Goal: Task Accomplishment & Management: Use online tool/utility

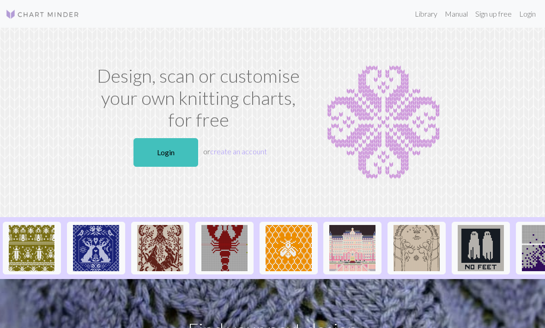
click at [171, 153] on link "Login" at bounding box center [166, 152] width 65 height 29
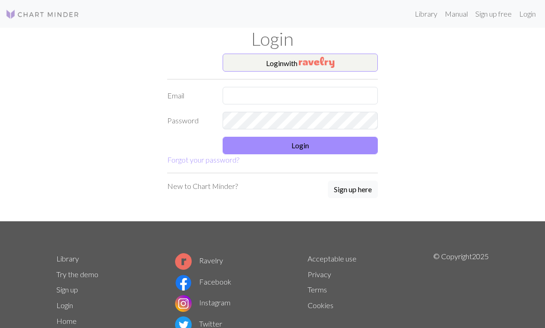
click at [332, 66] on img "button" at bounding box center [317, 62] width 36 height 11
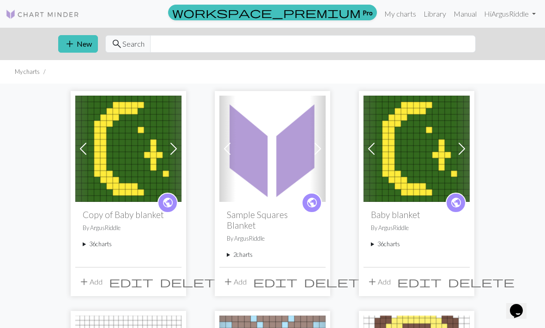
click at [384, 273] on button "add Add" at bounding box center [379, 282] width 30 height 18
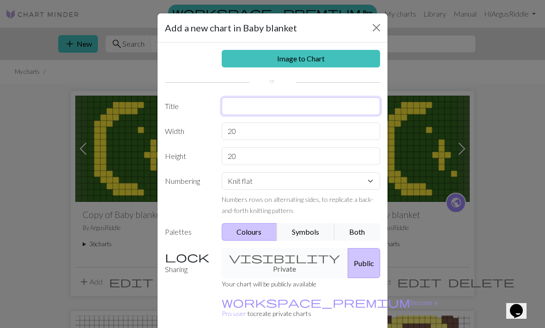
click at [300, 109] on input "text" at bounding box center [301, 106] width 159 height 18
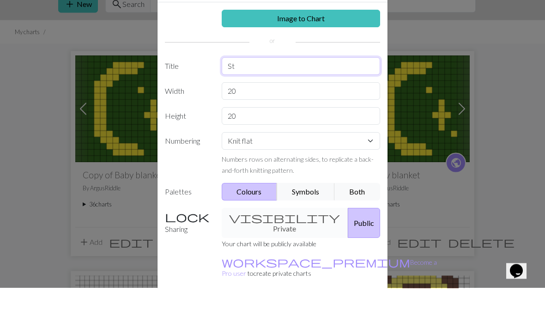
type input "S"
type input "Six-Sided Star"
click at [304, 122] on input "20" at bounding box center [301, 131] width 159 height 18
type input "2"
type input "17"
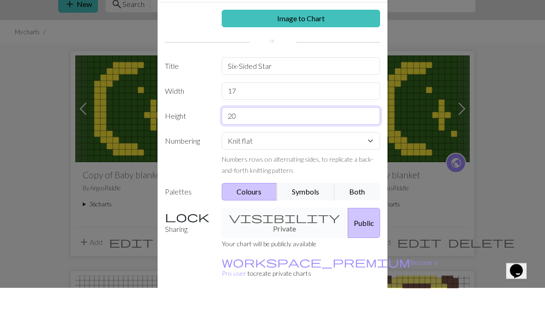
click at [345, 147] on input "20" at bounding box center [301, 156] width 159 height 18
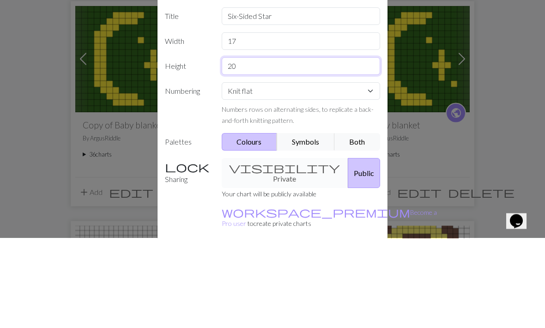
click at [363, 147] on input "20" at bounding box center [301, 156] width 159 height 18
click at [320, 147] on input "20" at bounding box center [301, 156] width 159 height 18
type input "2"
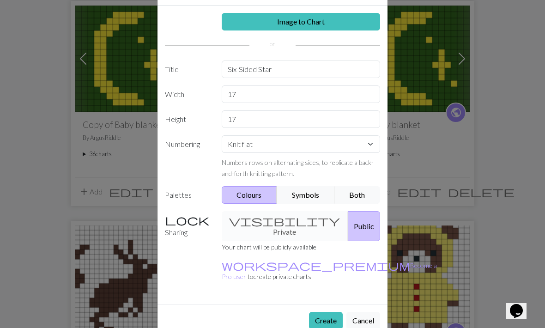
scroll to position [36, 0]
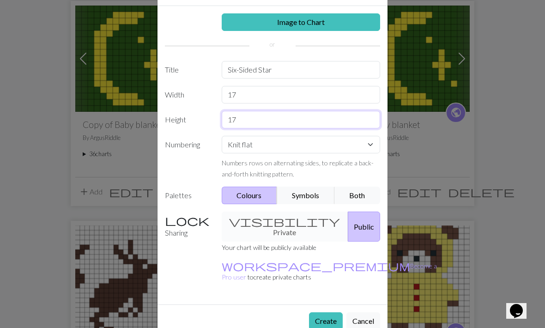
type input "17"
click at [329, 312] on button "Create" at bounding box center [326, 321] width 34 height 18
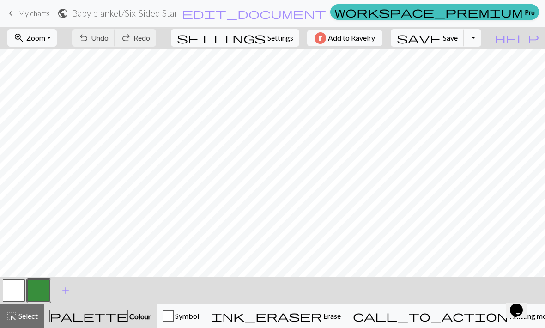
click at [259, 15] on span "edit_document" at bounding box center [254, 13] width 144 height 13
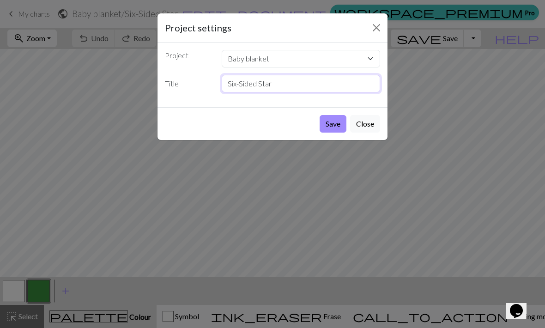
click at [297, 88] on input "Six-Sided Star" at bounding box center [301, 84] width 159 height 18
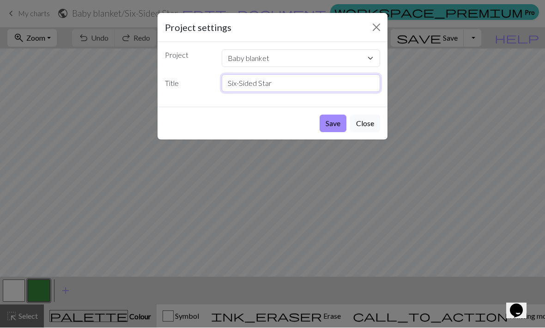
click at [305, 88] on input "Six-Sided Star" at bounding box center [301, 84] width 159 height 18
type input "S"
type input "Hexagram"
click at [336, 120] on button "Save" at bounding box center [333, 124] width 27 height 18
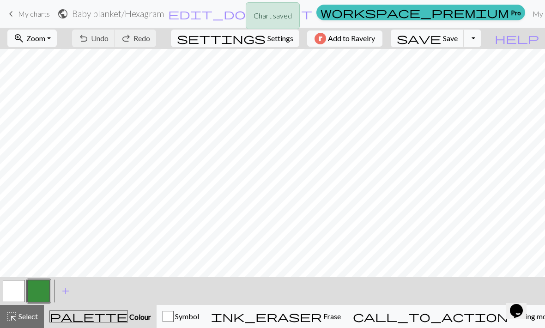
click at [399, 15] on div "Chart saved" at bounding box center [272, 18] width 545 height 36
click at [529, 15] on link "My charts" at bounding box center [548, 14] width 39 height 18
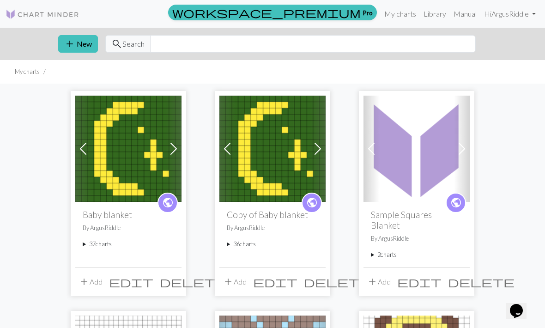
click at [90, 242] on summary "37 charts" at bounding box center [128, 244] width 91 height 9
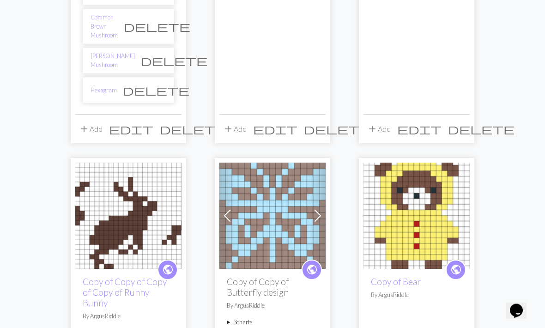
scroll to position [1270, 0]
click at [98, 86] on link "Hexagram" at bounding box center [104, 90] width 26 height 9
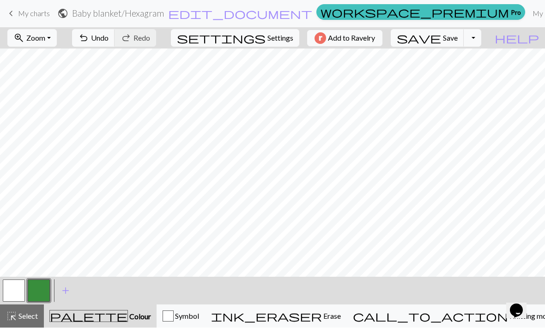
click at [24, 284] on button "button" at bounding box center [14, 291] width 22 height 22
click at [43, 292] on button "button" at bounding box center [39, 291] width 22 height 22
click at [19, 283] on button "button" at bounding box center [14, 291] width 22 height 22
click at [43, 289] on button "button" at bounding box center [39, 291] width 22 height 22
click at [17, 292] on button "button" at bounding box center [14, 291] width 22 height 22
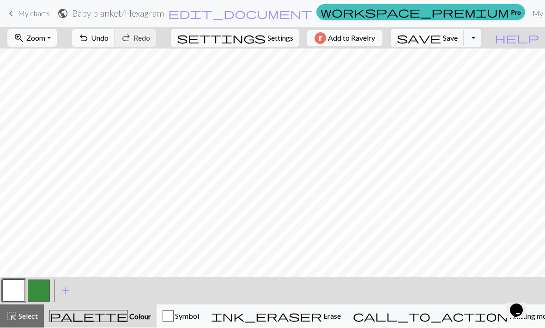
click at [41, 298] on button "button" at bounding box center [39, 291] width 22 height 22
click at [22, 287] on button "button" at bounding box center [14, 291] width 22 height 22
click at [42, 292] on button "button" at bounding box center [39, 291] width 22 height 22
click at [109, 41] on span "Undo" at bounding box center [100, 38] width 18 height 9
click at [22, 289] on button "button" at bounding box center [14, 291] width 22 height 22
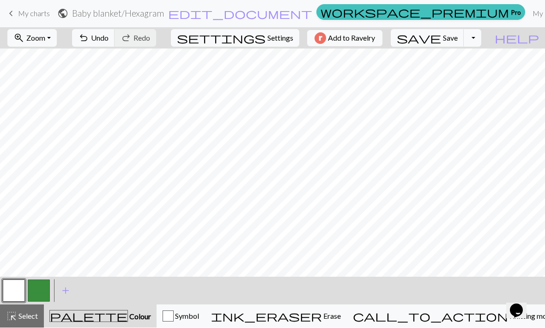
click at [48, 294] on button "button" at bounding box center [39, 291] width 22 height 22
click at [19, 291] on button "button" at bounding box center [14, 291] width 22 height 22
click at [39, 293] on button "button" at bounding box center [39, 291] width 22 height 22
click at [18, 300] on button "button" at bounding box center [14, 291] width 22 height 22
click at [46, 291] on button "button" at bounding box center [39, 291] width 22 height 22
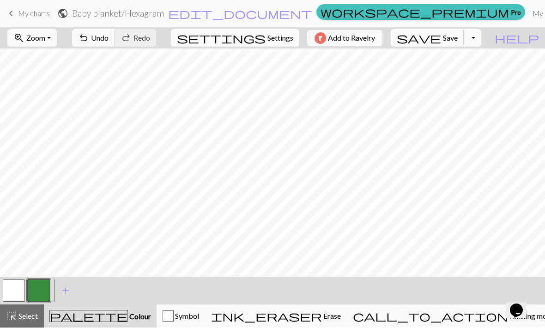
click at [481, 34] on button "Toggle Dropdown" at bounding box center [473, 39] width 18 height 18
click at [529, 9] on link "My charts" at bounding box center [548, 14] width 39 height 18
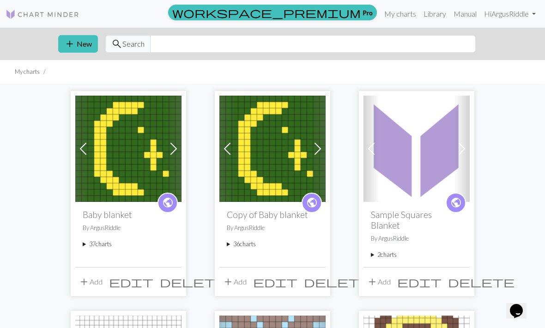
click at [93, 273] on button "add Add" at bounding box center [90, 282] width 30 height 18
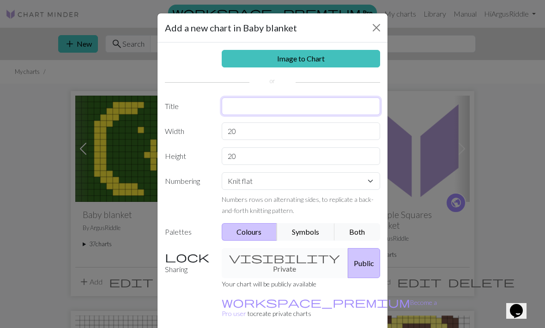
click at [313, 102] on input "text" at bounding box center [301, 106] width 159 height 18
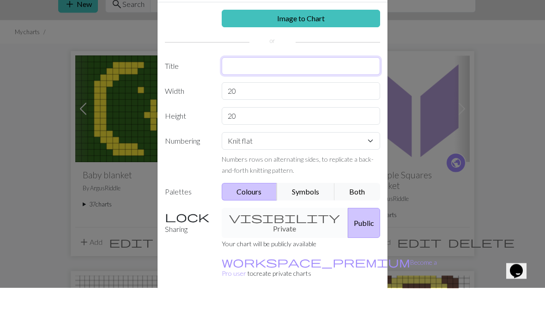
type input "G"
type input "Hexagram"
click at [346, 122] on input "20" at bounding box center [301, 131] width 159 height 18
type input "2"
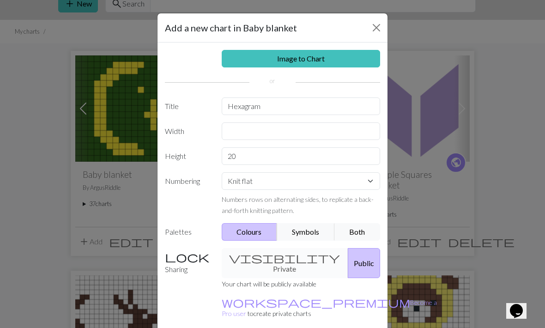
click at [353, 58] on link "Image to Chart" at bounding box center [301, 59] width 159 height 18
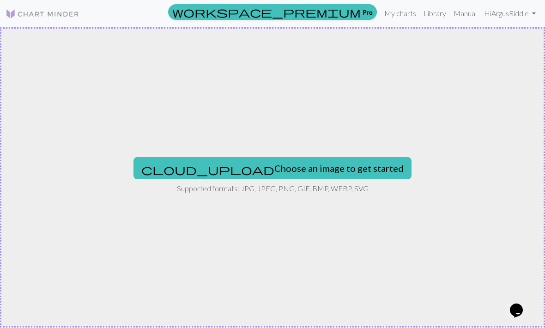
click at [338, 160] on button "cloud_upload Choose an image to get started" at bounding box center [273, 169] width 278 height 22
click at [319, 170] on button "cloud_upload Choose an image to get started" at bounding box center [273, 169] width 278 height 22
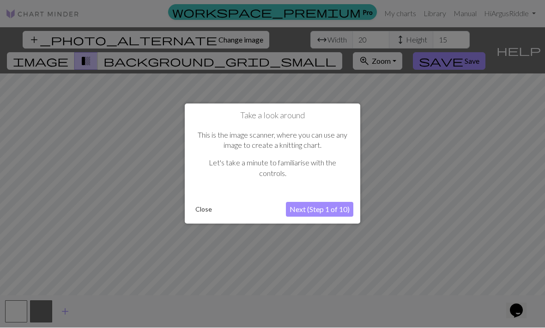
scroll to position [0, 0]
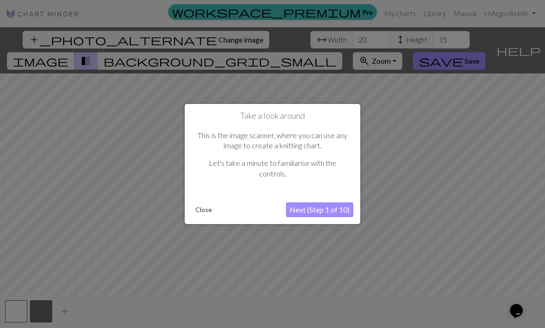
click at [209, 214] on button "Close" at bounding box center [204, 210] width 24 height 14
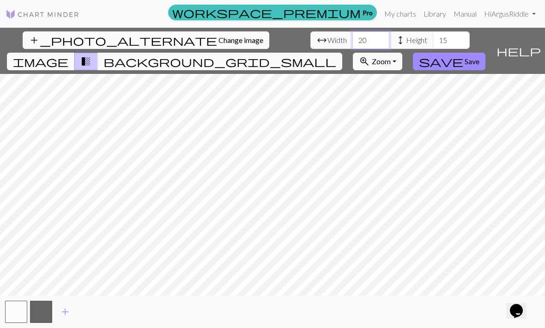
click at [352, 40] on input "20" at bounding box center [370, 40] width 37 height 18
click at [352, 38] on input "20" at bounding box center [370, 40] width 37 height 18
type input "2"
type input "17"
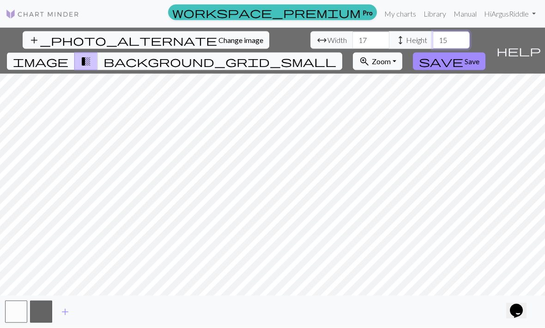
click at [433, 35] on input "15" at bounding box center [451, 40] width 37 height 18
type input "17"
click at [480, 57] on span "Save" at bounding box center [472, 61] width 15 height 9
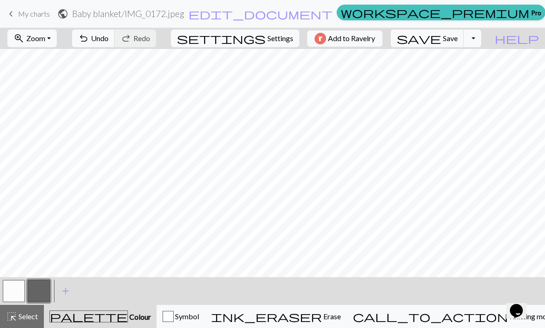
click at [19, 290] on button "button" at bounding box center [14, 291] width 22 height 22
click at [36, 293] on button "button" at bounding box center [39, 291] width 22 height 22
click at [13, 293] on button "button" at bounding box center [14, 291] width 22 height 22
click at [42, 292] on button "button" at bounding box center [39, 291] width 22 height 22
click at [17, 294] on button "button" at bounding box center [14, 291] width 22 height 22
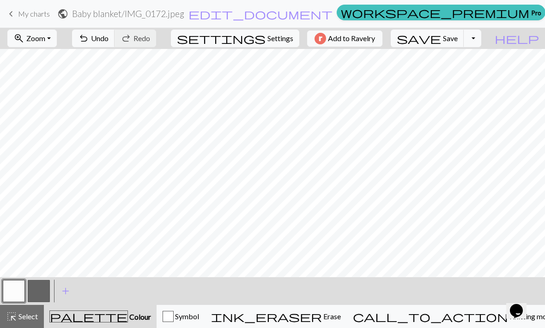
click at [36, 296] on button "button" at bounding box center [39, 291] width 22 height 22
click at [46, 290] on button "button" at bounding box center [39, 291] width 22 height 22
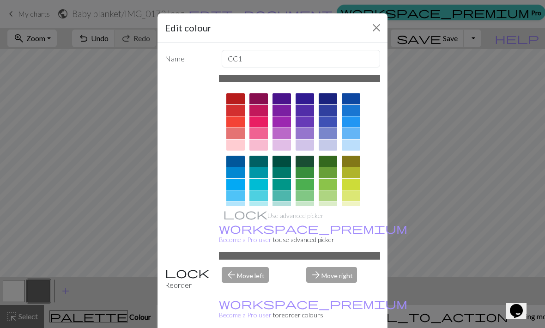
click at [377, 22] on button "Close" at bounding box center [376, 27] width 15 height 15
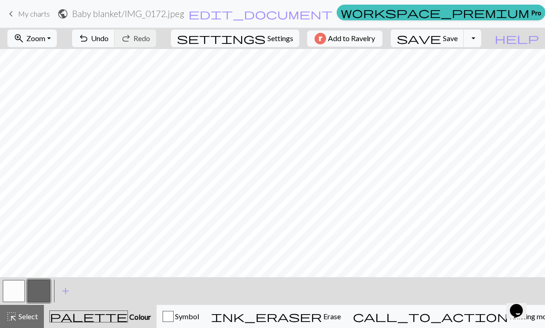
click at [24, 290] on button "button" at bounding box center [14, 291] width 22 height 22
click at [46, 292] on button "button" at bounding box center [39, 291] width 22 height 22
click at [19, 295] on button "button" at bounding box center [14, 291] width 22 height 22
click at [37, 295] on button "button" at bounding box center [39, 291] width 22 height 22
click at [16, 297] on button "button" at bounding box center [14, 291] width 22 height 22
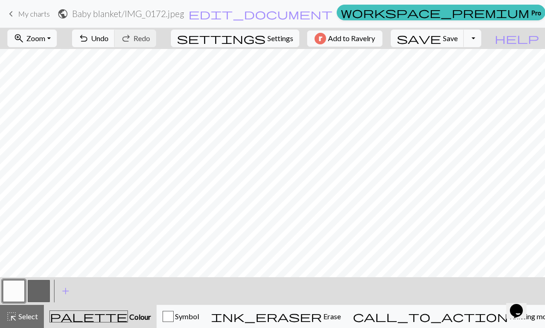
click at [38, 295] on button "button" at bounding box center [39, 291] width 22 height 22
click at [13, 298] on button "button" at bounding box center [14, 291] width 22 height 22
click at [34, 296] on button "button" at bounding box center [39, 291] width 22 height 22
click at [10, 292] on button "button" at bounding box center [14, 291] width 22 height 22
click at [39, 291] on button "button" at bounding box center [39, 291] width 22 height 22
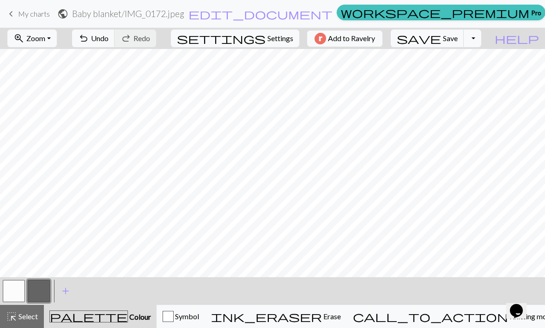
click at [10, 291] on button "button" at bounding box center [14, 291] width 22 height 22
click at [36, 297] on button "button" at bounding box center [39, 291] width 22 height 22
click at [16, 291] on button "button" at bounding box center [14, 291] width 22 height 22
click at [40, 290] on button "button" at bounding box center [39, 291] width 22 height 22
click at [109, 39] on span "Undo" at bounding box center [100, 38] width 18 height 9
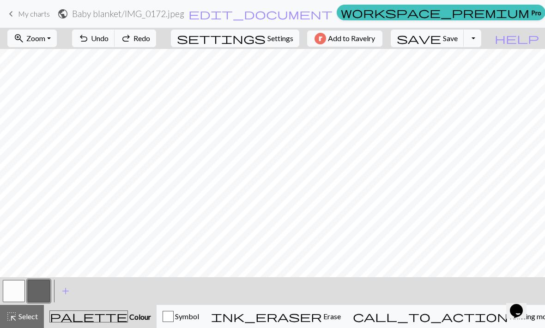
click at [109, 36] on span "Undo" at bounding box center [100, 38] width 18 height 9
click at [109, 37] on span "Undo" at bounding box center [100, 38] width 18 height 9
click at [115, 33] on button "undo Undo Undo" at bounding box center [93, 39] width 43 height 18
click at [7, 301] on button "button" at bounding box center [14, 291] width 22 height 22
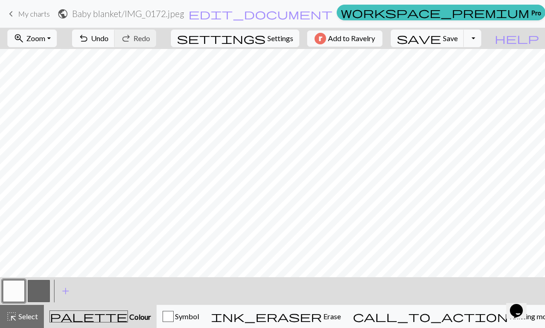
click at [269, 12] on span "edit_document" at bounding box center [260, 13] width 144 height 13
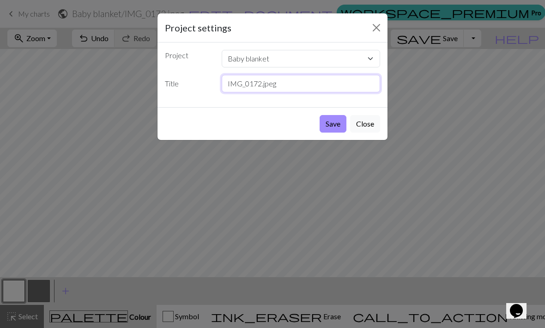
click at [308, 78] on input "IMG_0172.jpeg" at bounding box center [301, 84] width 159 height 18
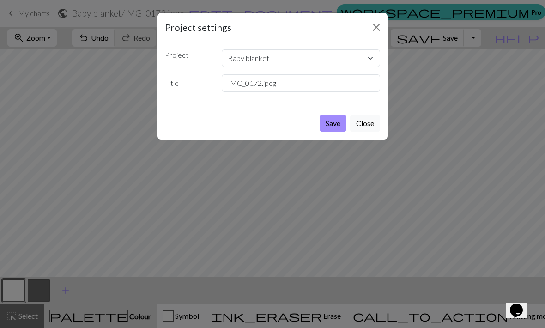
click at [486, 90] on div "Project settings Project Baby blanket Copy of Baby blanket Sample Squares Blank…" at bounding box center [272, 164] width 545 height 328
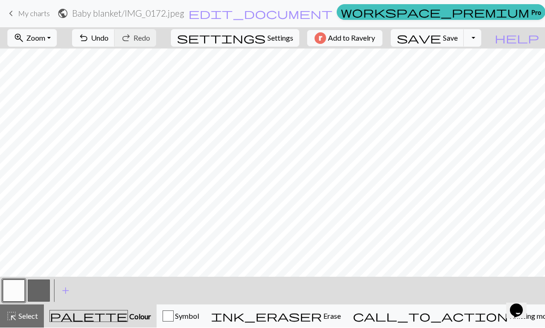
click at [262, 17] on span "edit_document" at bounding box center [260, 13] width 144 height 13
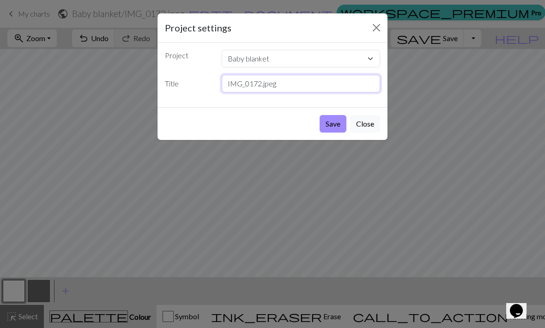
click at [294, 81] on input "IMG_0172.jpeg" at bounding box center [301, 84] width 159 height 18
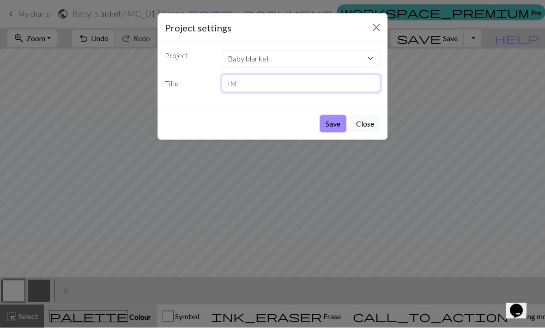
type input "I"
type input "Hexagram"
click at [332, 122] on button "Save" at bounding box center [333, 124] width 27 height 18
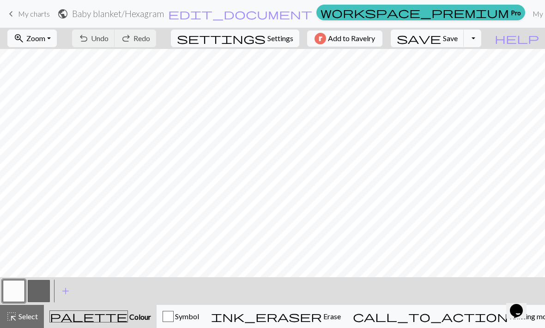
click at [529, 12] on link "My charts" at bounding box center [548, 14] width 39 height 18
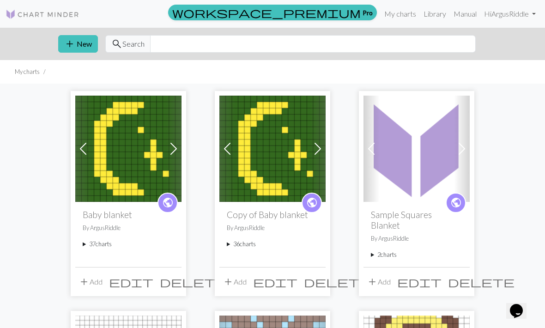
click at [100, 248] on summary "37 charts" at bounding box center [128, 244] width 91 height 9
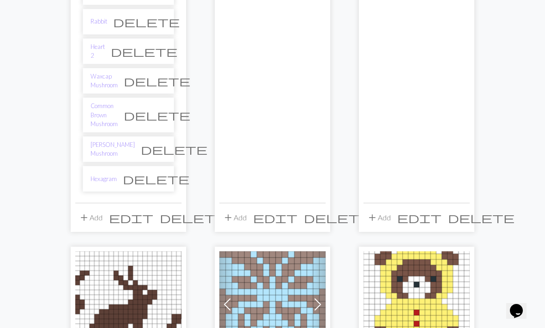
scroll to position [1179, 0]
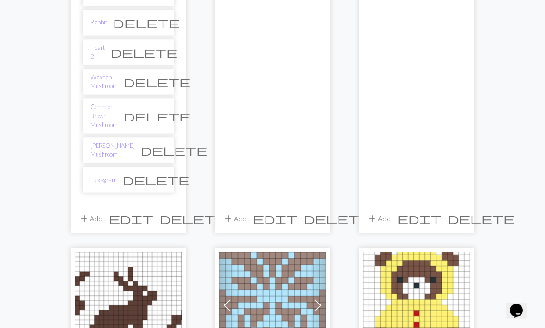
click at [112, 176] on link "Hexagram" at bounding box center [104, 180] width 26 height 9
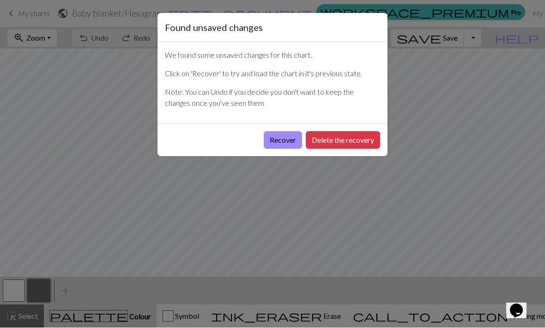
click at [329, 140] on button "Delete the recovery" at bounding box center [343, 141] width 74 height 18
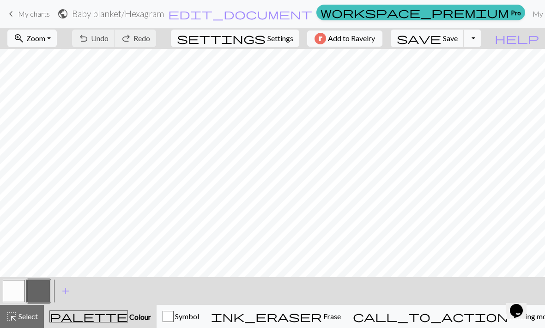
click at [17, 302] on button "button" at bounding box center [14, 291] width 22 height 22
click at [109, 40] on span "Undo" at bounding box center [100, 38] width 18 height 9
click at [115, 43] on button "undo Undo Undo" at bounding box center [93, 39] width 43 height 18
click at [36, 286] on button "button" at bounding box center [39, 291] width 22 height 22
click at [22, 287] on button "button" at bounding box center [14, 291] width 22 height 22
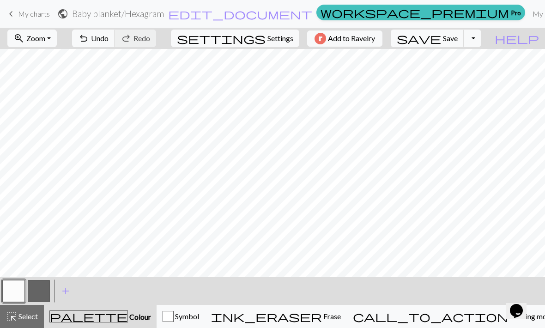
click at [49, 289] on button "button" at bounding box center [39, 291] width 22 height 22
click at [22, 292] on button "button" at bounding box center [14, 291] width 22 height 22
click at [49, 291] on button "button" at bounding box center [39, 291] width 22 height 22
click at [73, 295] on button "add Add a colour" at bounding box center [65, 290] width 23 height 23
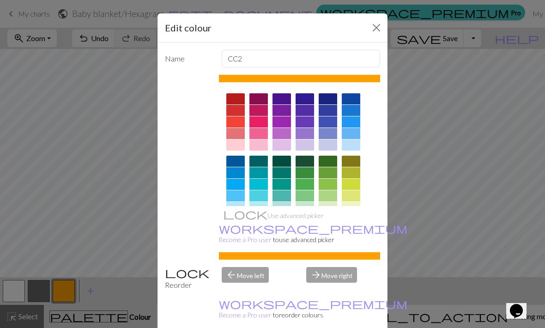
click at [240, 235] on div at bounding box center [235, 235] width 18 height 11
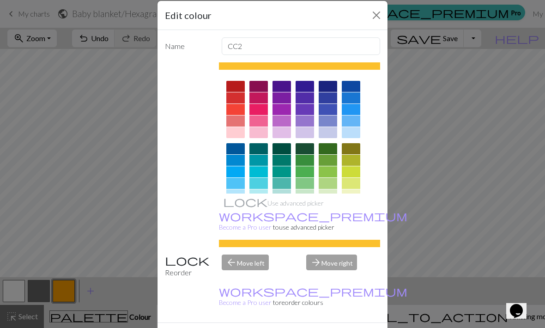
scroll to position [21, 0]
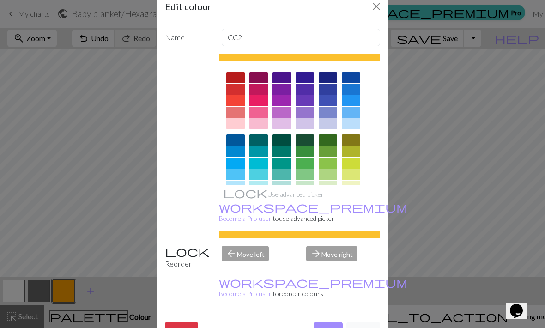
click at [310, 141] on div at bounding box center [305, 139] width 18 height 11
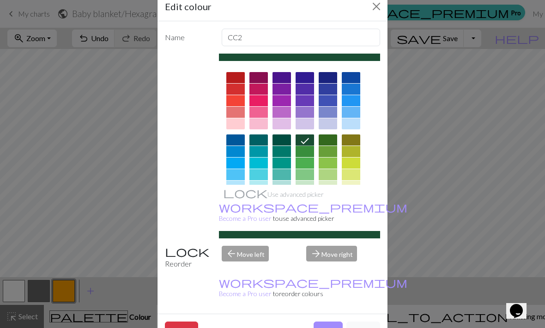
click at [333, 142] on div at bounding box center [328, 139] width 18 height 11
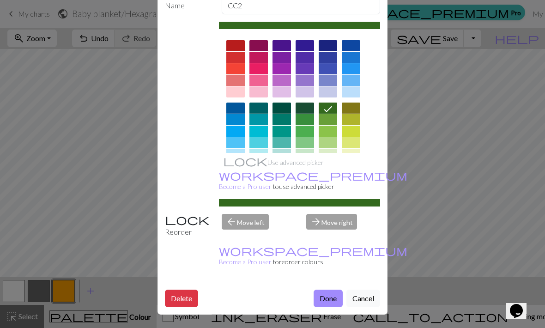
scroll to position [54, 0]
click at [330, 302] on button "Done" at bounding box center [328, 299] width 29 height 18
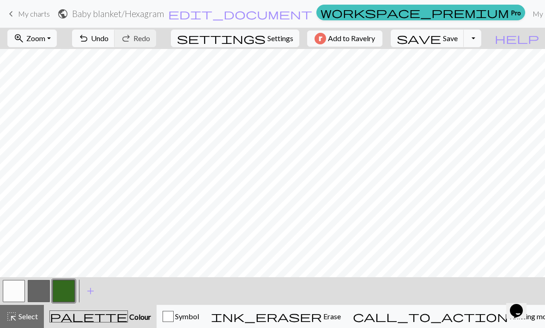
click at [37, 296] on button "button" at bounding box center [39, 291] width 22 height 22
click at [9, 293] on button "button" at bounding box center [14, 291] width 22 height 22
click at [65, 291] on button "button" at bounding box center [64, 291] width 22 height 22
click at [529, 14] on link "My charts" at bounding box center [548, 14] width 39 height 18
click at [458, 35] on span "Save" at bounding box center [450, 38] width 15 height 9
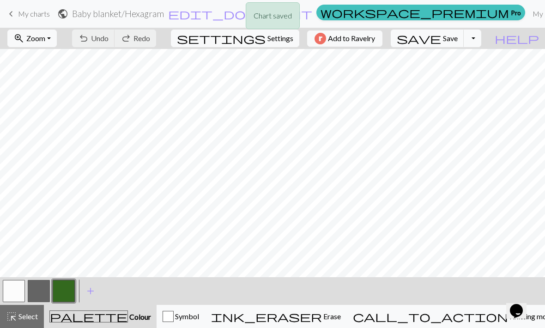
click at [402, 9] on div "Chart saved" at bounding box center [272, 18] width 545 height 36
click at [529, 12] on link "My charts" at bounding box center [548, 14] width 39 height 18
